Goal: Find specific page/section: Find specific page/section

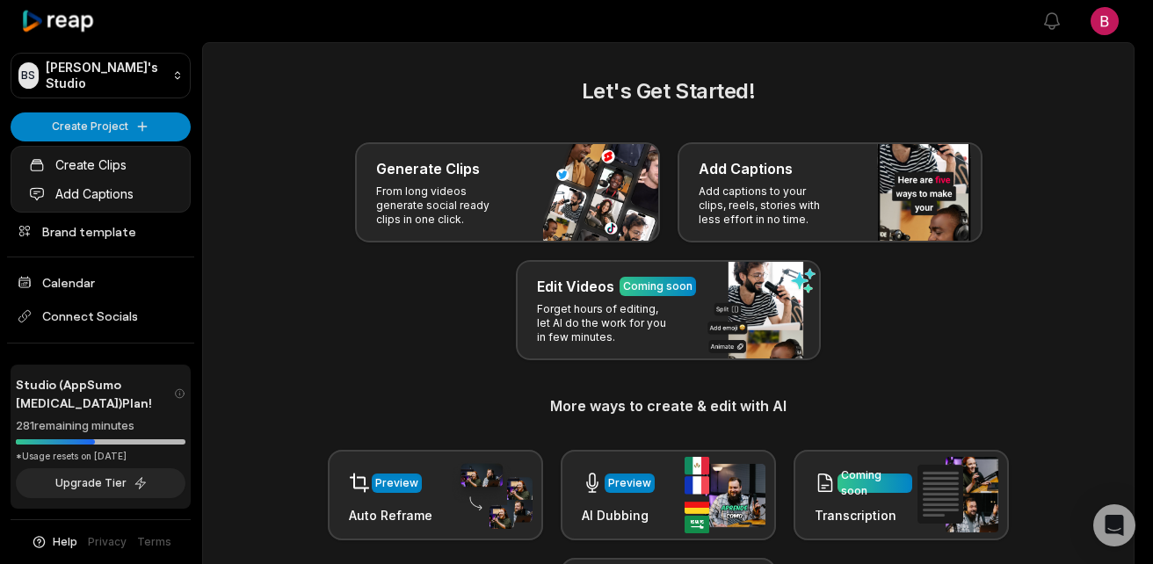
click at [230, 265] on html "BS Brent's Studio Create Project Home Projects Brand template Calendar Connect …" at bounding box center [576, 282] width 1153 height 564
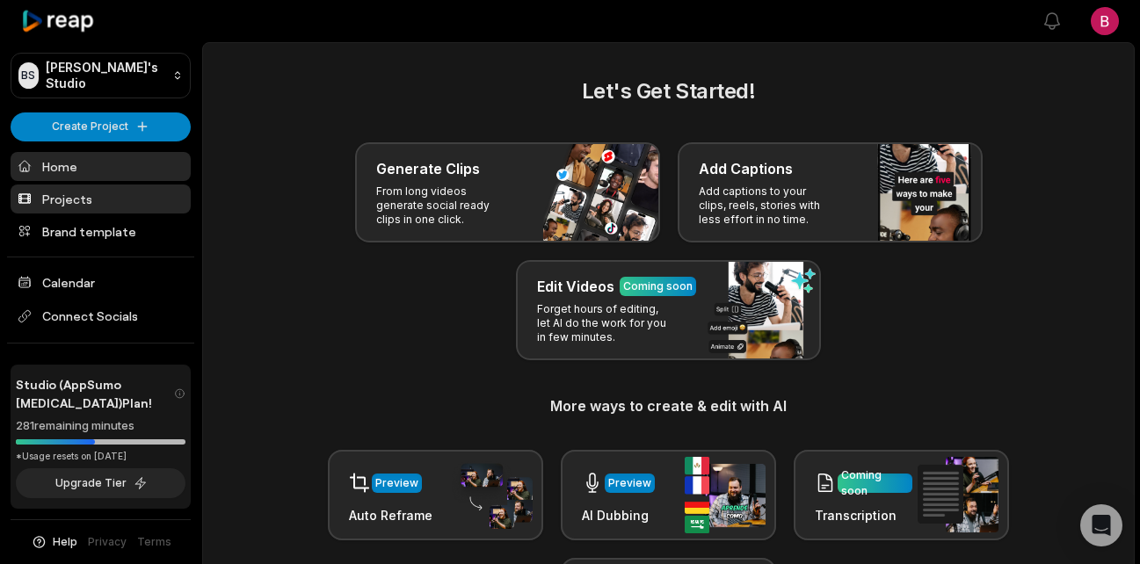
click at [84, 206] on link "Projects" at bounding box center [101, 199] width 180 height 29
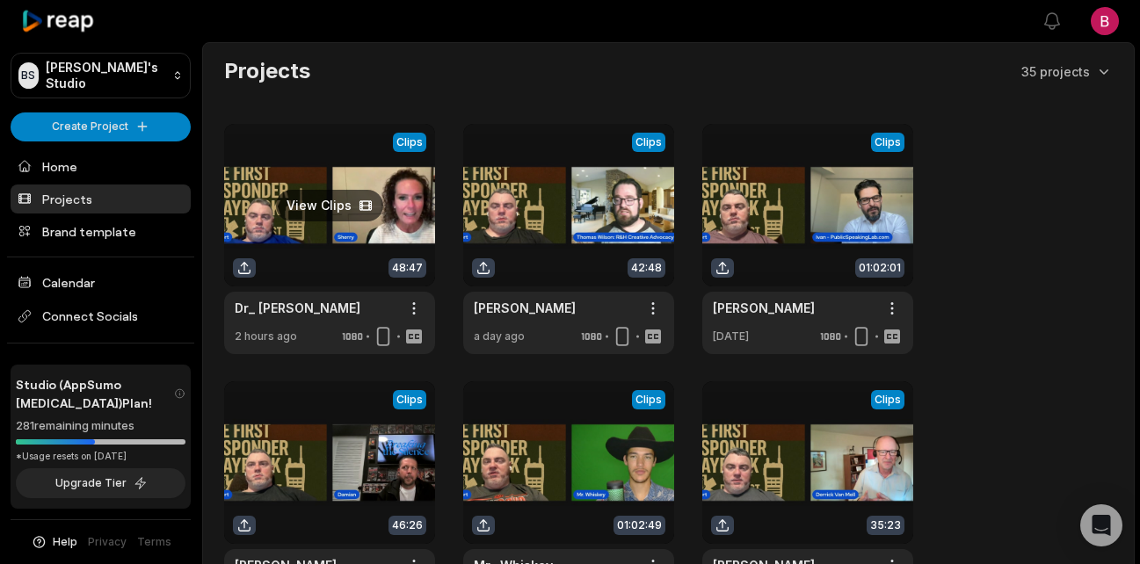
click at [303, 207] on link at bounding box center [329, 239] width 211 height 230
